Goal: Task Accomplishment & Management: Manage account settings

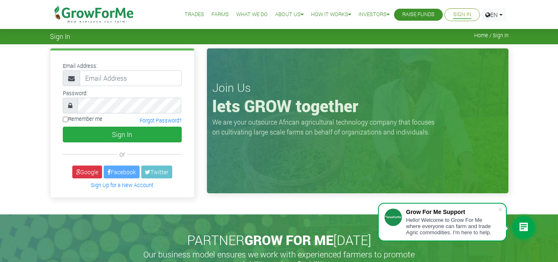
click at [142, 83] on input "email" at bounding box center [131, 78] width 102 height 16
type input "L"
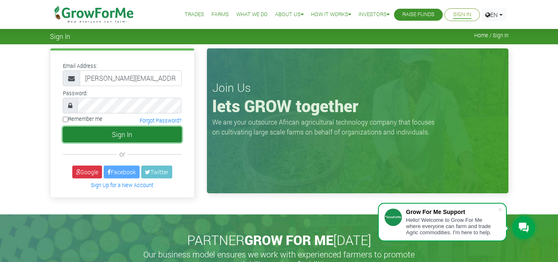
click at [133, 136] on button "Sign In" at bounding box center [122, 134] width 119 height 16
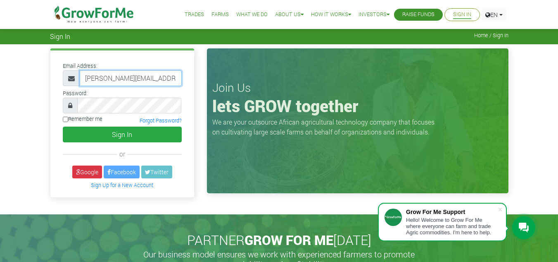
scroll to position [0, 21]
drag, startPoint x: 152, startPoint y: 78, endPoint x: 189, endPoint y: 76, distance: 36.4
click at [189, 76] on div "Email Address: linda@growforme.comThepurpose274 Password: or" at bounding box center [122, 123] width 144 height 146
type input "linda@growforme.com"
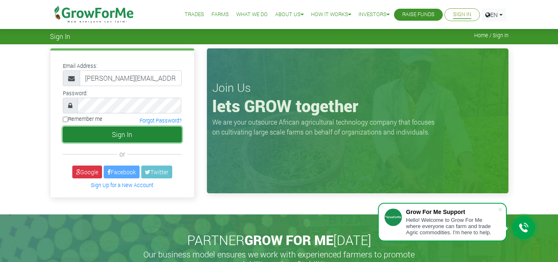
click at [130, 136] on button "Sign In" at bounding box center [122, 134] width 119 height 16
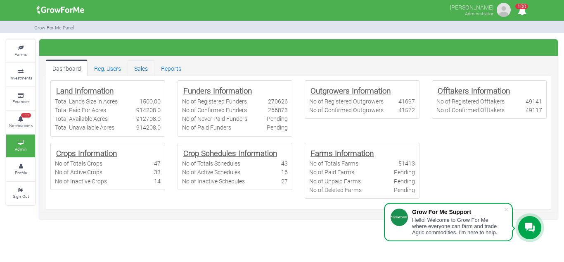
click at [147, 68] on link "Sales" at bounding box center [141, 68] width 27 height 17
